Goal: Navigation & Orientation: Find specific page/section

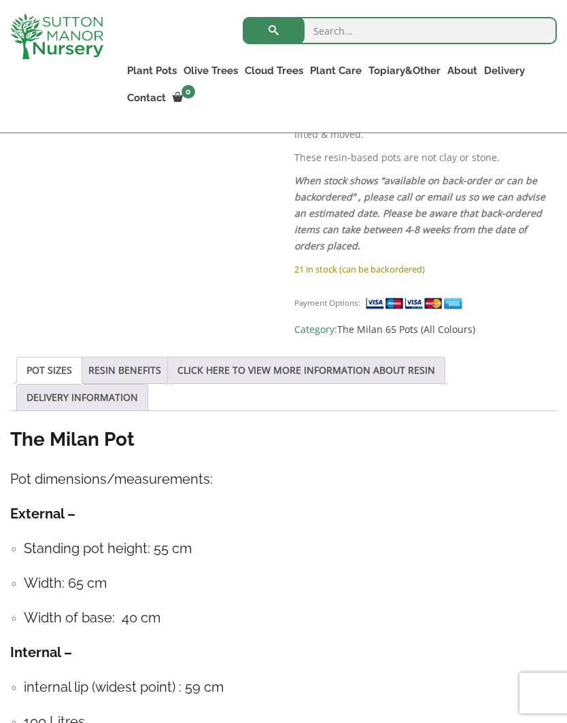
scroll to position [536, 0]
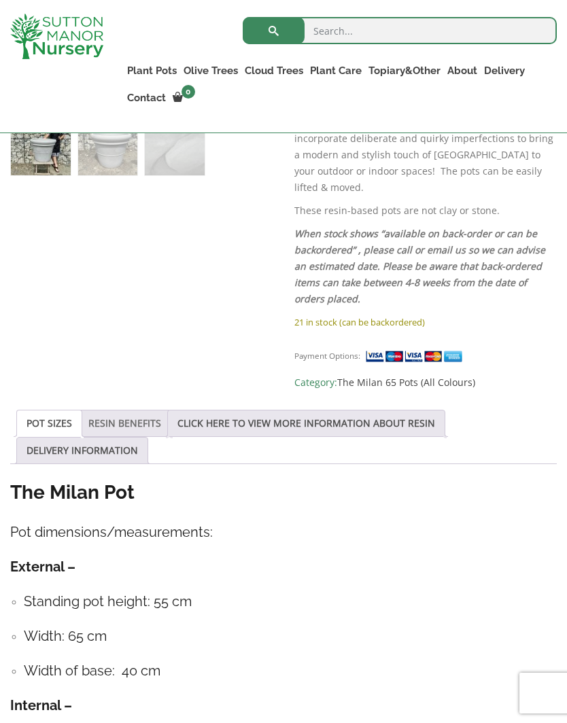
click at [141, 411] on link "RESIN BENEFITS" at bounding box center [124, 424] width 73 height 26
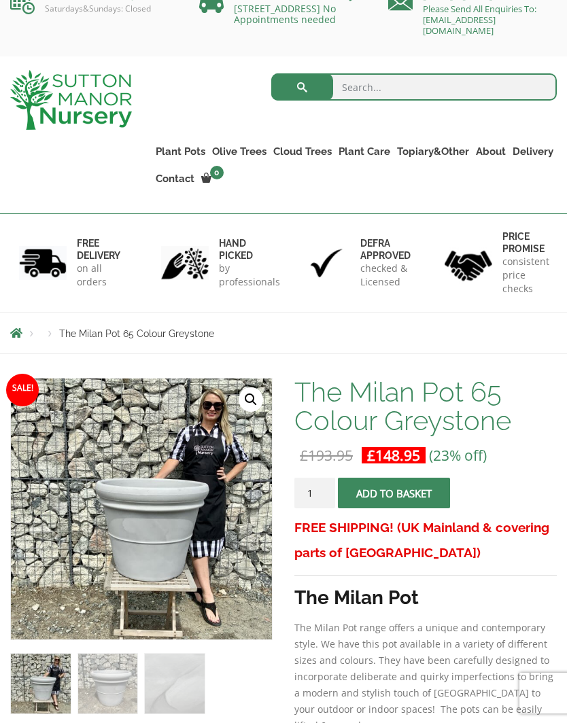
scroll to position [0, 0]
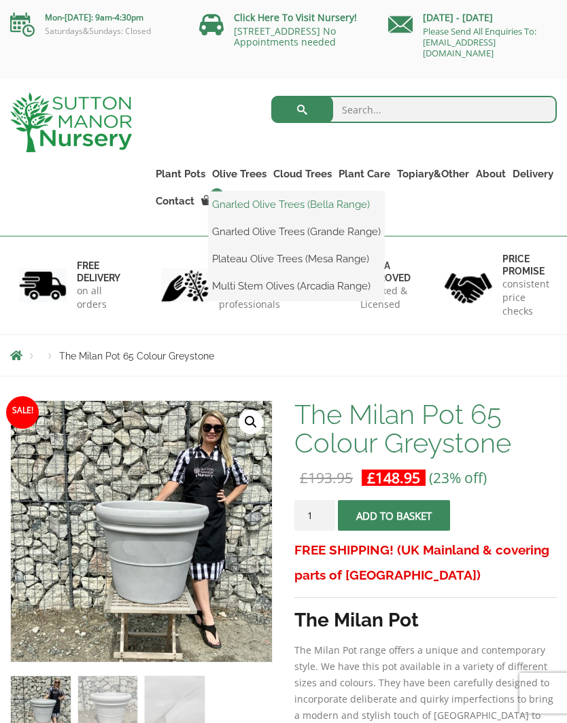
click at [235, 212] on link "Gnarled Olive Trees (Bella Range)" at bounding box center [296, 204] width 175 height 20
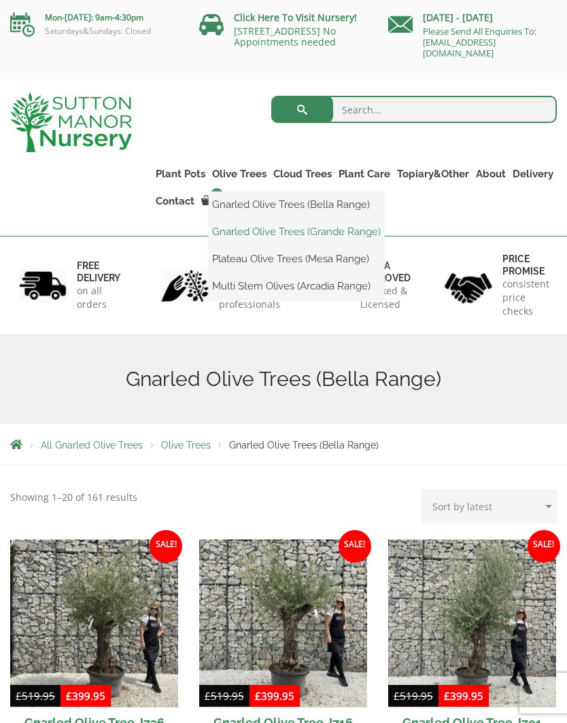
click at [236, 239] on link "Gnarled Olive Trees (Grande Range)" at bounding box center [296, 232] width 175 height 20
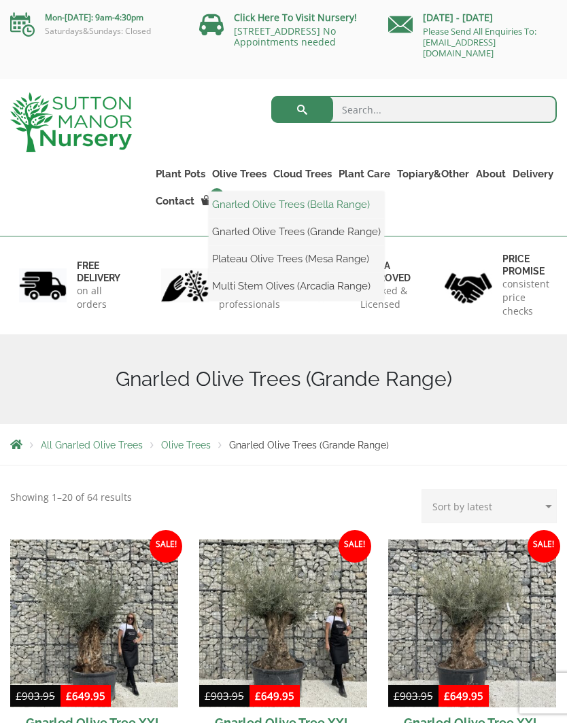
click at [247, 212] on link "Gnarled Olive Trees (Bella Range)" at bounding box center [296, 204] width 175 height 20
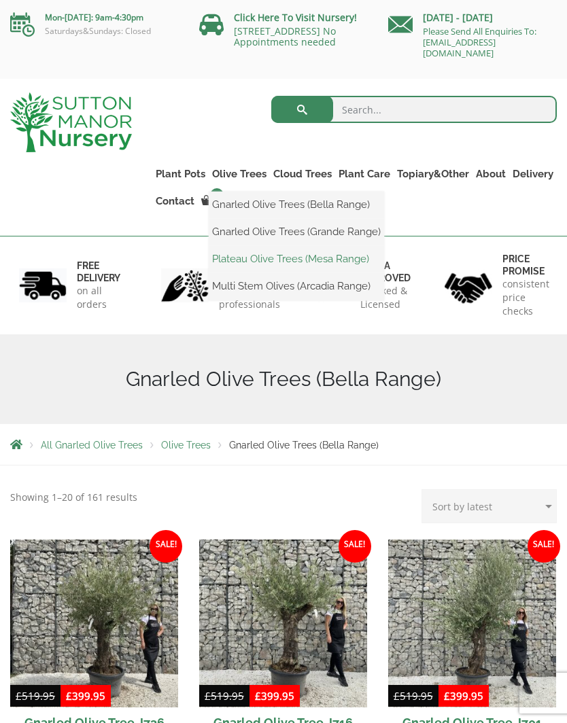
click at [234, 261] on link "Plateau Olive Trees (Mesa Range)" at bounding box center [296, 259] width 175 height 20
